Goal: Download file/media

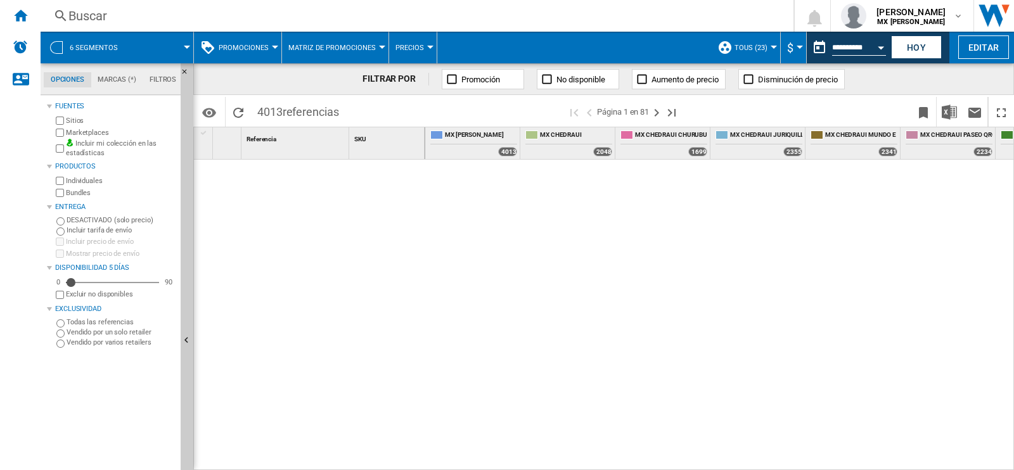
click at [192, 48] on md-menu "6 segmentos" at bounding box center [117, 48] width 153 height 32
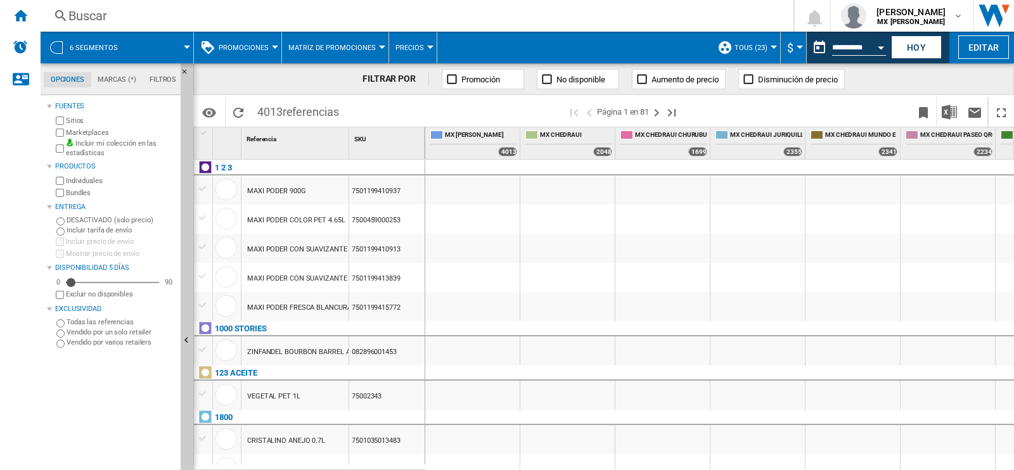
click at [188, 47] on div at bounding box center [187, 47] width 6 height 3
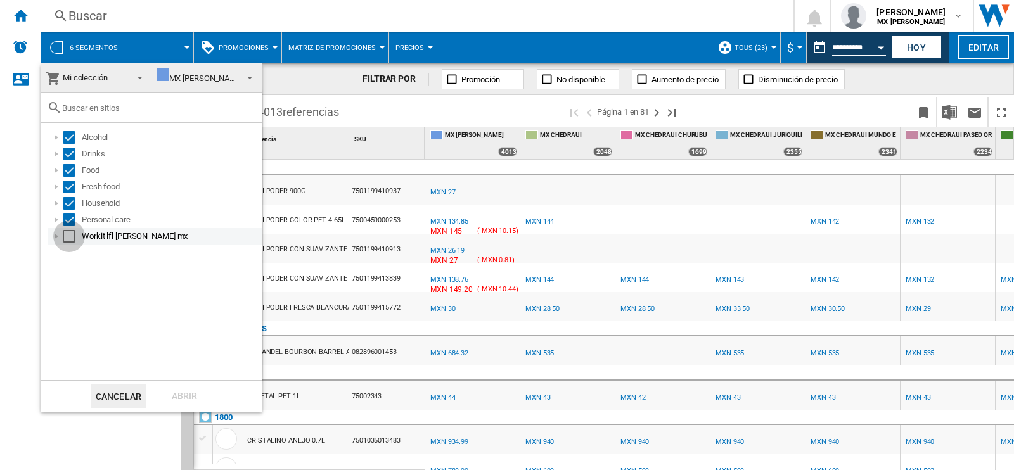
click at [73, 234] on div "Select" at bounding box center [69, 236] width 13 height 13
click at [196, 390] on div "Abrir" at bounding box center [184, 396] width 56 height 23
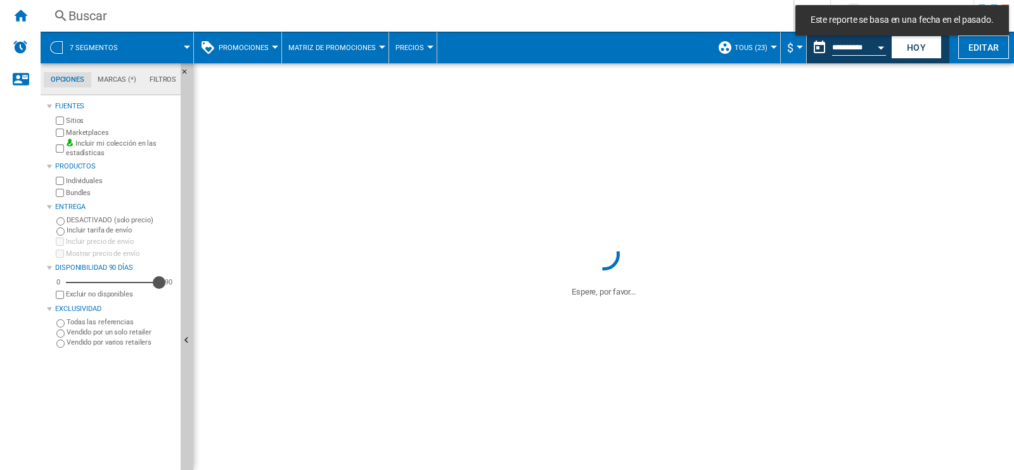
drag, startPoint x: 72, startPoint y: 281, endPoint x: 165, endPoint y: 288, distance: 94.1
click at [165, 288] on div "0 90 90 Excluir no disponibles" at bounding box center [114, 288] width 122 height 25
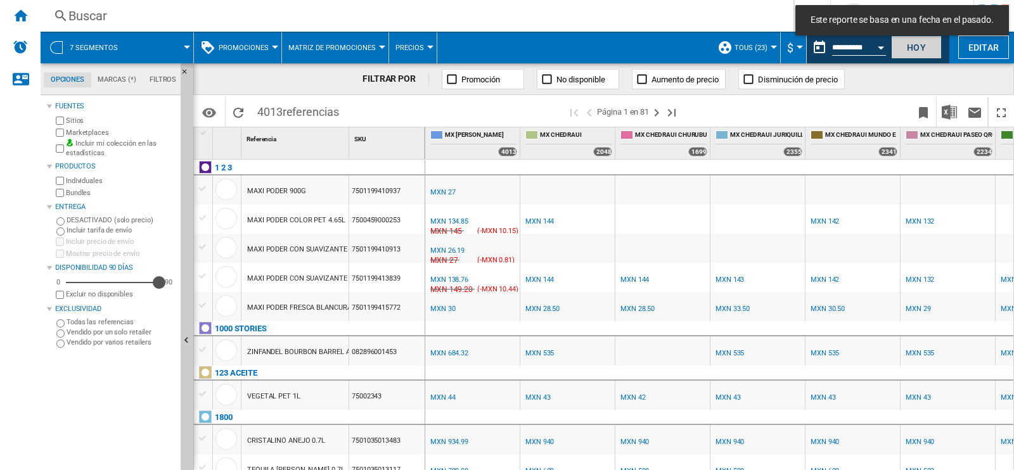
click at [919, 49] on button "Hoy" at bounding box center [916, 46] width 51 height 23
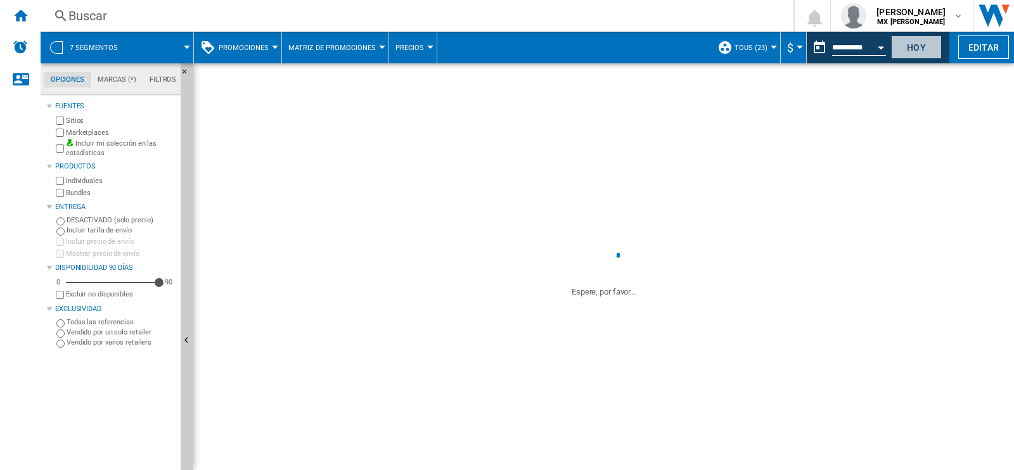
click at [919, 49] on button "Hoy" at bounding box center [916, 46] width 51 height 23
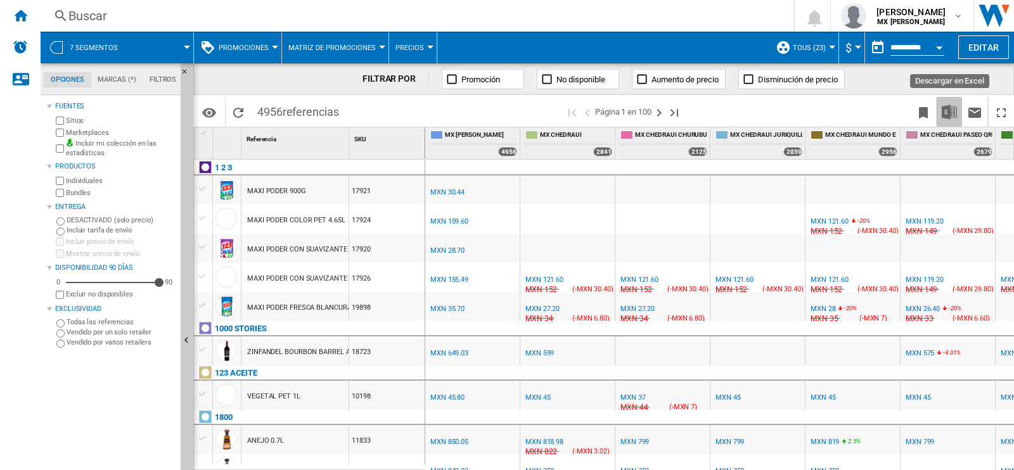
click at [951, 110] on img "Descargar en Excel" at bounding box center [948, 112] width 15 height 15
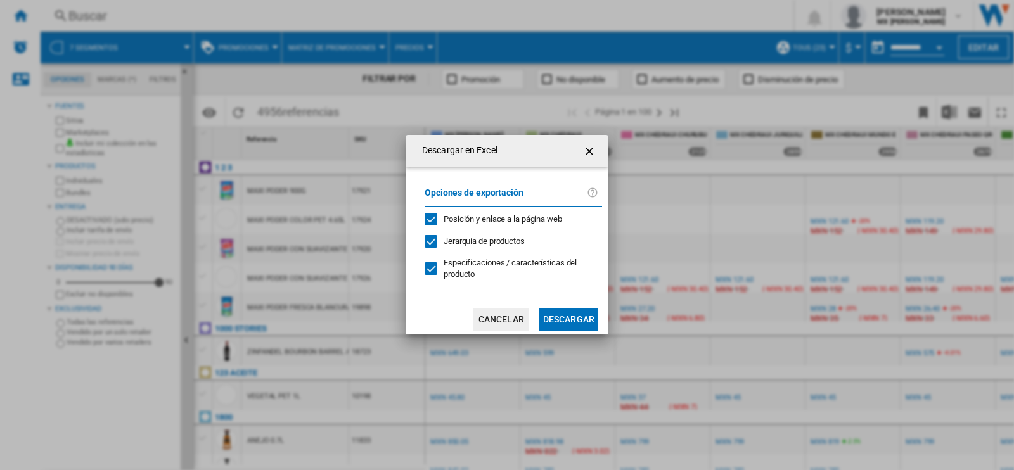
drag, startPoint x: 578, startPoint y: 321, endPoint x: 567, endPoint y: 309, distance: 16.6
click at [567, 309] on md-dialog-actions "Cancelar Descargar" at bounding box center [506, 319] width 203 height 32
click at [567, 309] on button "Descargar" at bounding box center [568, 319] width 59 height 23
